Goal: Task Accomplishment & Management: Use online tool/utility

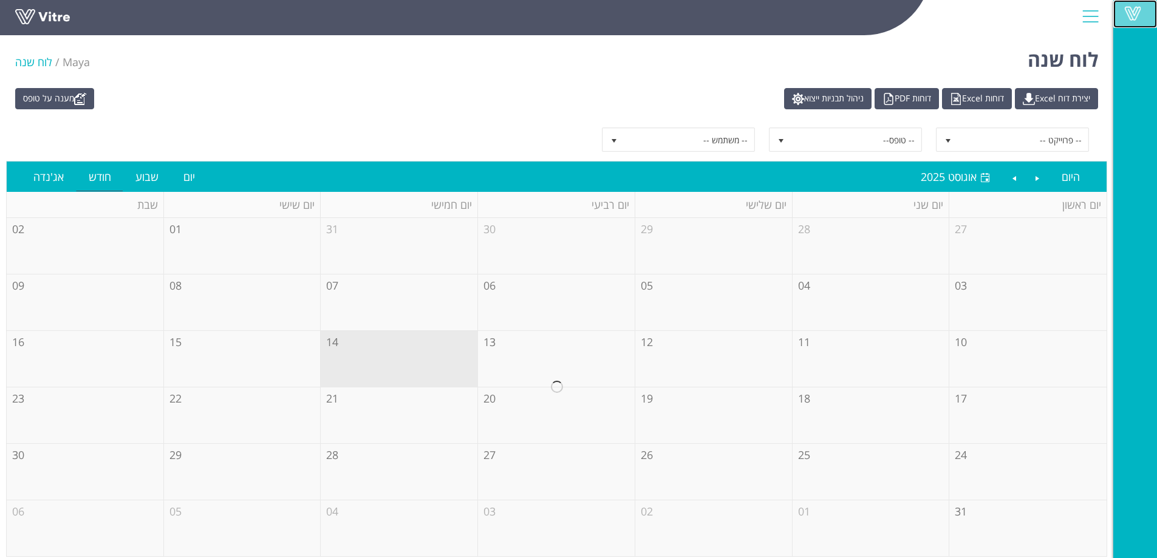
click at [1133, 11] on span at bounding box center [1133, 13] width 30 height 15
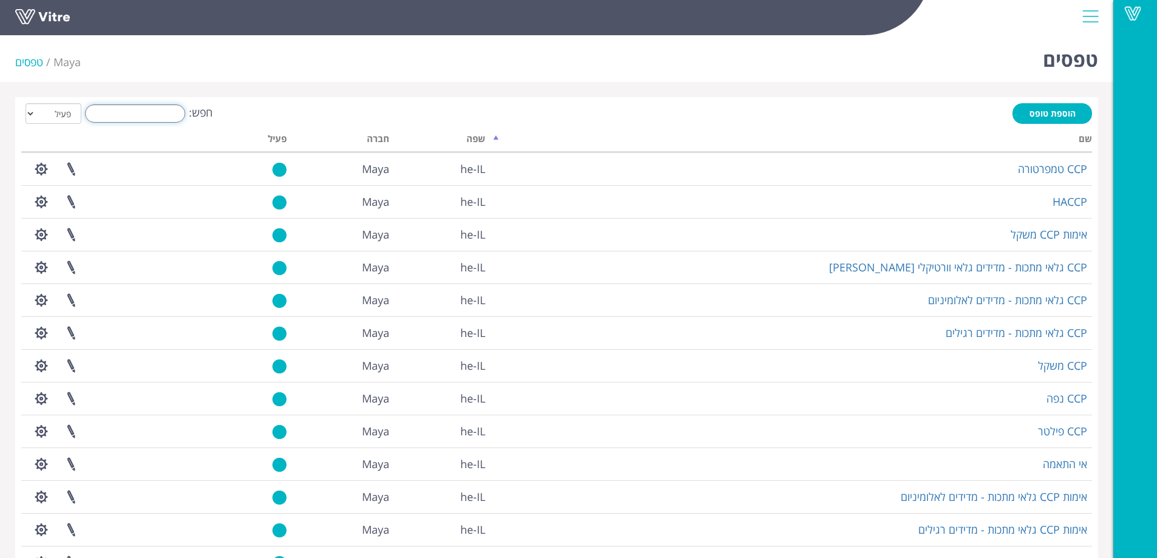
click at [135, 114] on input "חפש:" at bounding box center [135, 113] width 100 height 18
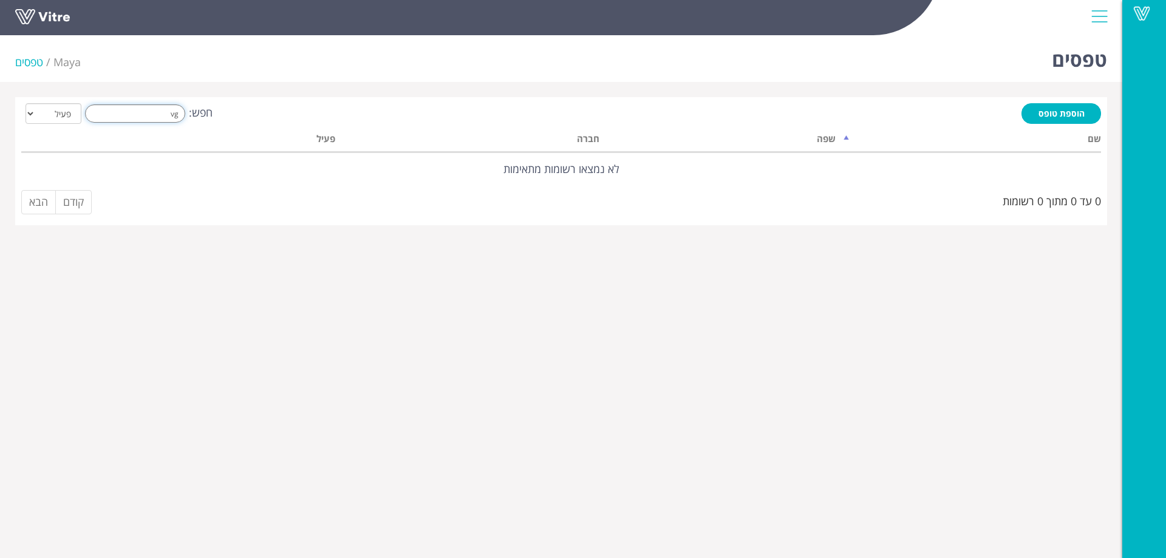
type input "v"
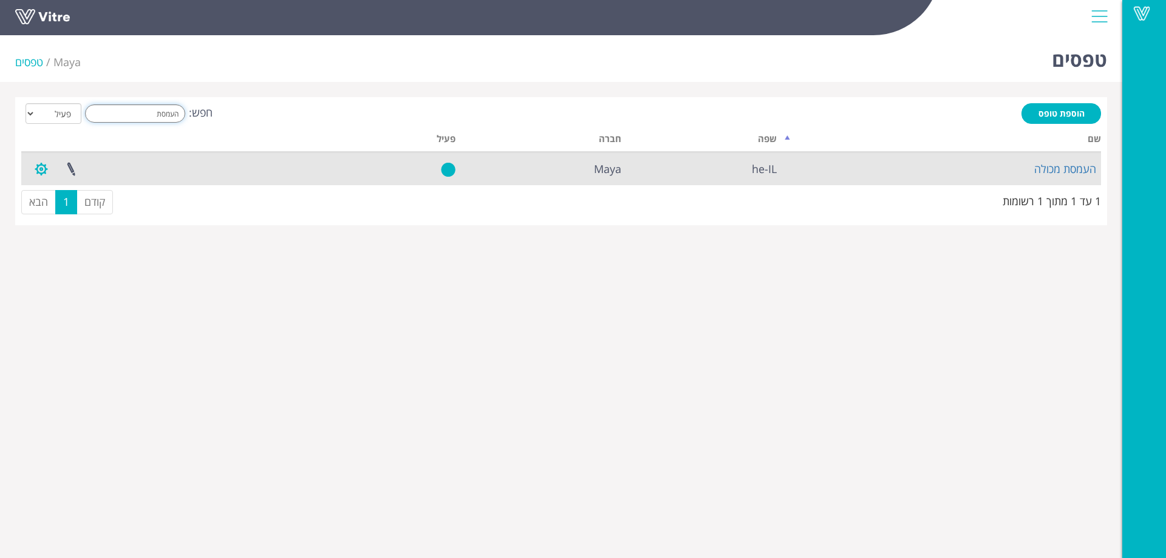
type input "העמסת"
click at [43, 170] on button "button" at bounding box center [41, 169] width 30 height 32
click at [92, 210] on link "הגדרת משתמשים" at bounding box center [75, 214] width 96 height 16
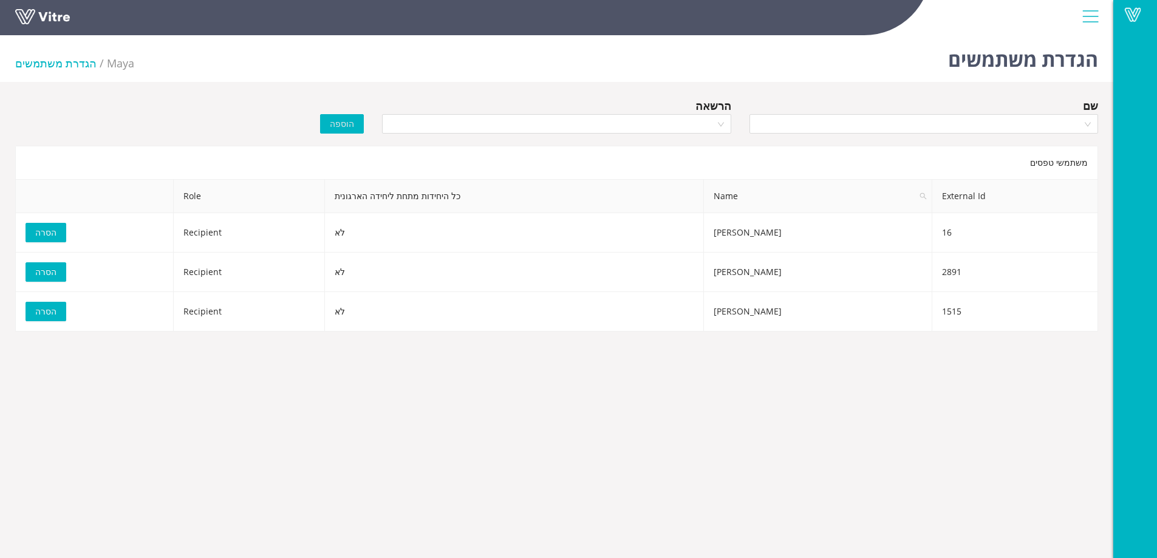
click at [572, 403] on body "Vitre הגדרת משתמשים Maya הגדרת משתמשים שם הרשאה הוספה משתמשי טפסים External Id …" at bounding box center [578, 309] width 1157 height 558
click at [52, 64] on li "הגדרת משתמשים" at bounding box center [61, 63] width 92 height 17
